Goal: Transaction & Acquisition: Purchase product/service

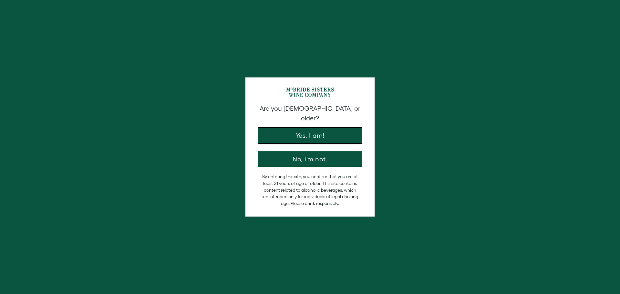
click at [321, 132] on button "Yes, I am!" at bounding box center [309, 136] width 103 height 16
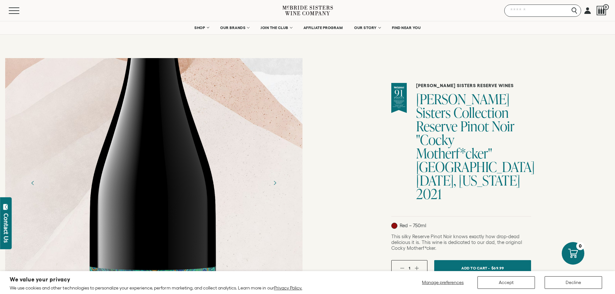
click at [572, 11] on input "Search" at bounding box center [543, 11] width 77 height 12
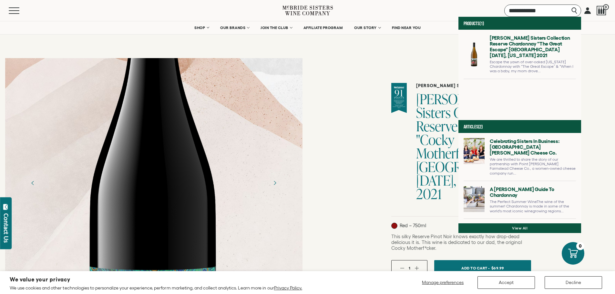
type input "**********"
click at [513, 50] on link at bounding box center [520, 57] width 112 height 44
